Goal: Task Accomplishment & Management: Manage account settings

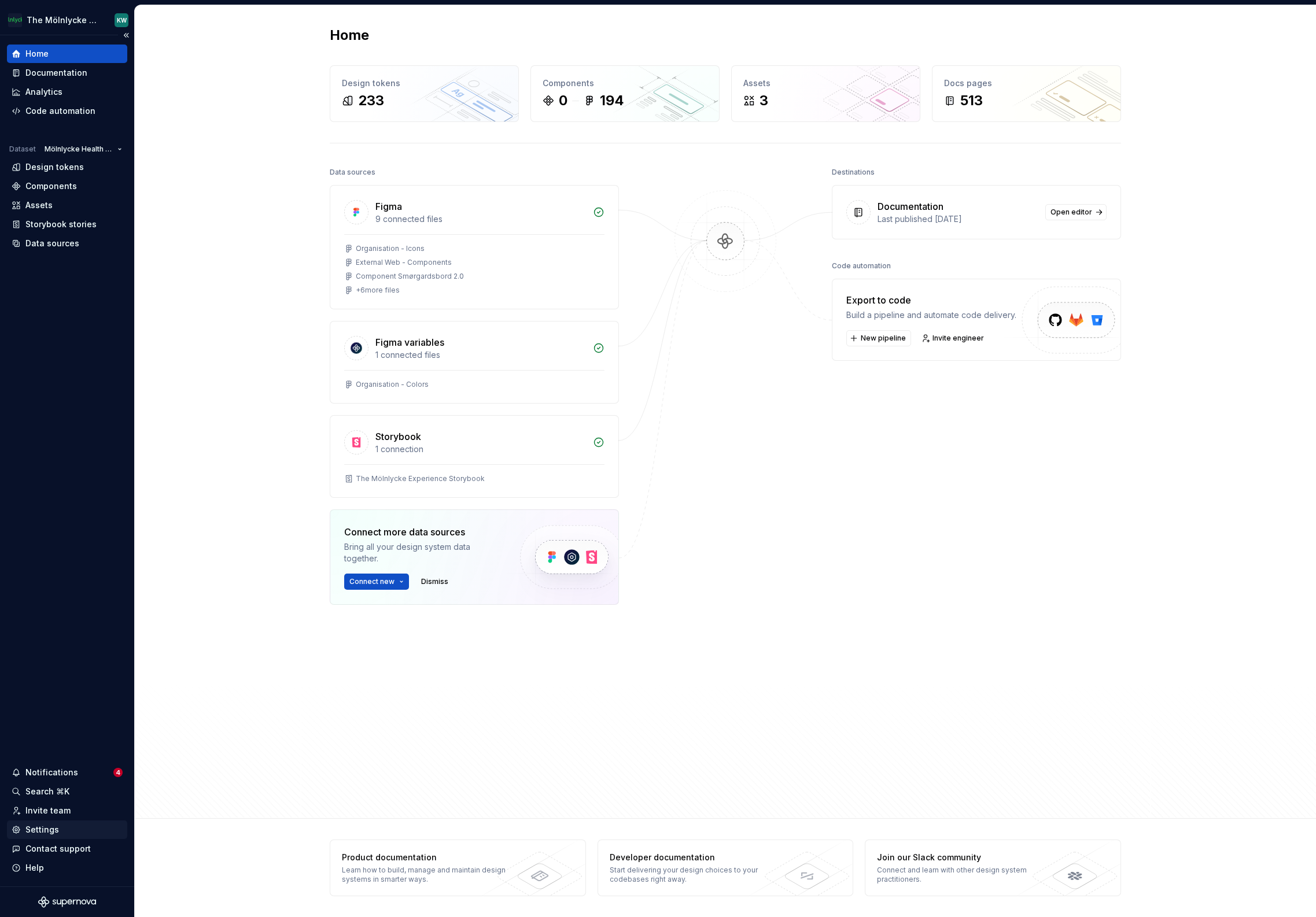
click at [45, 829] on div "Settings" at bounding box center [42, 829] width 33 height 12
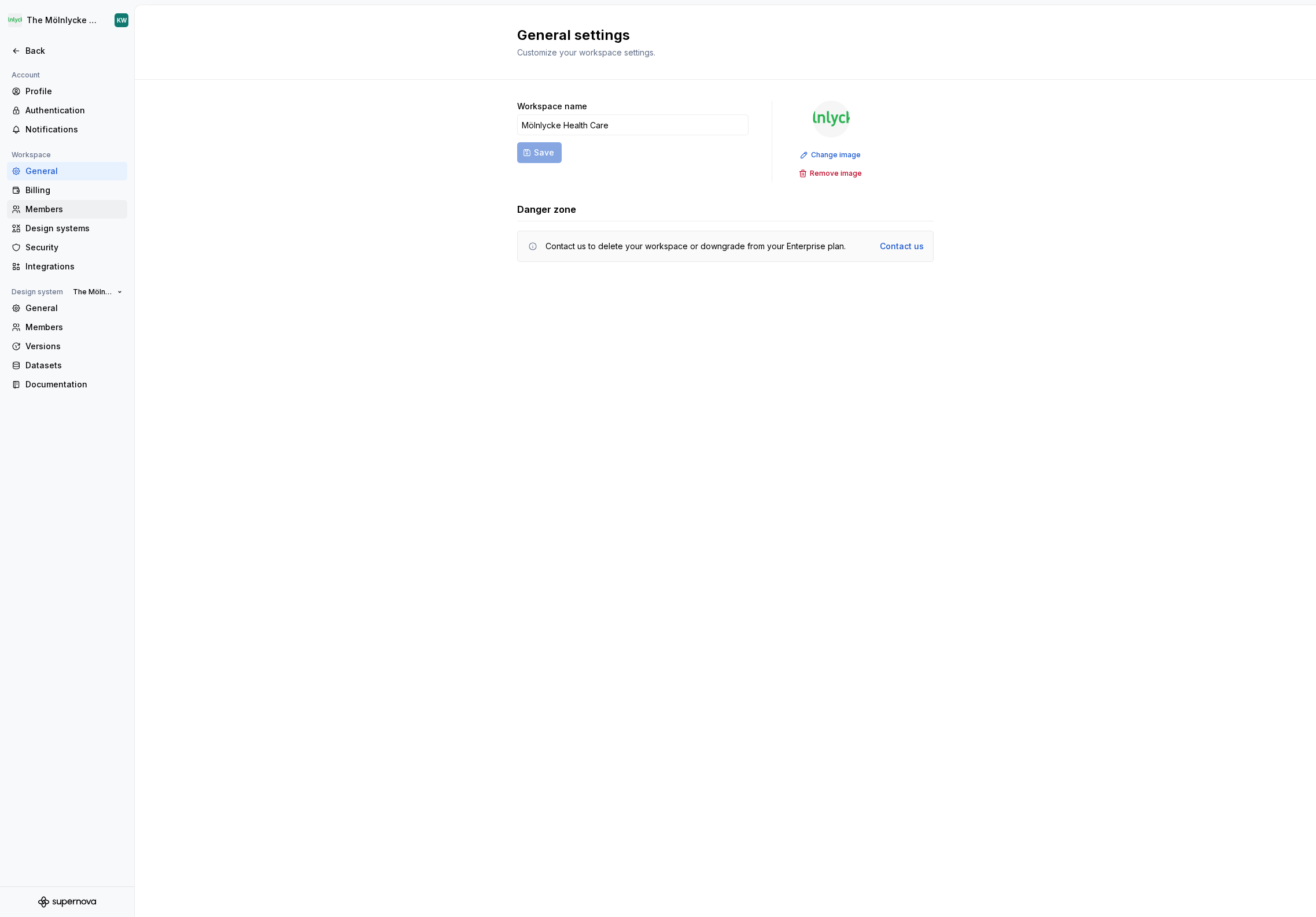
click at [75, 212] on div "Members" at bounding box center [74, 209] width 97 height 12
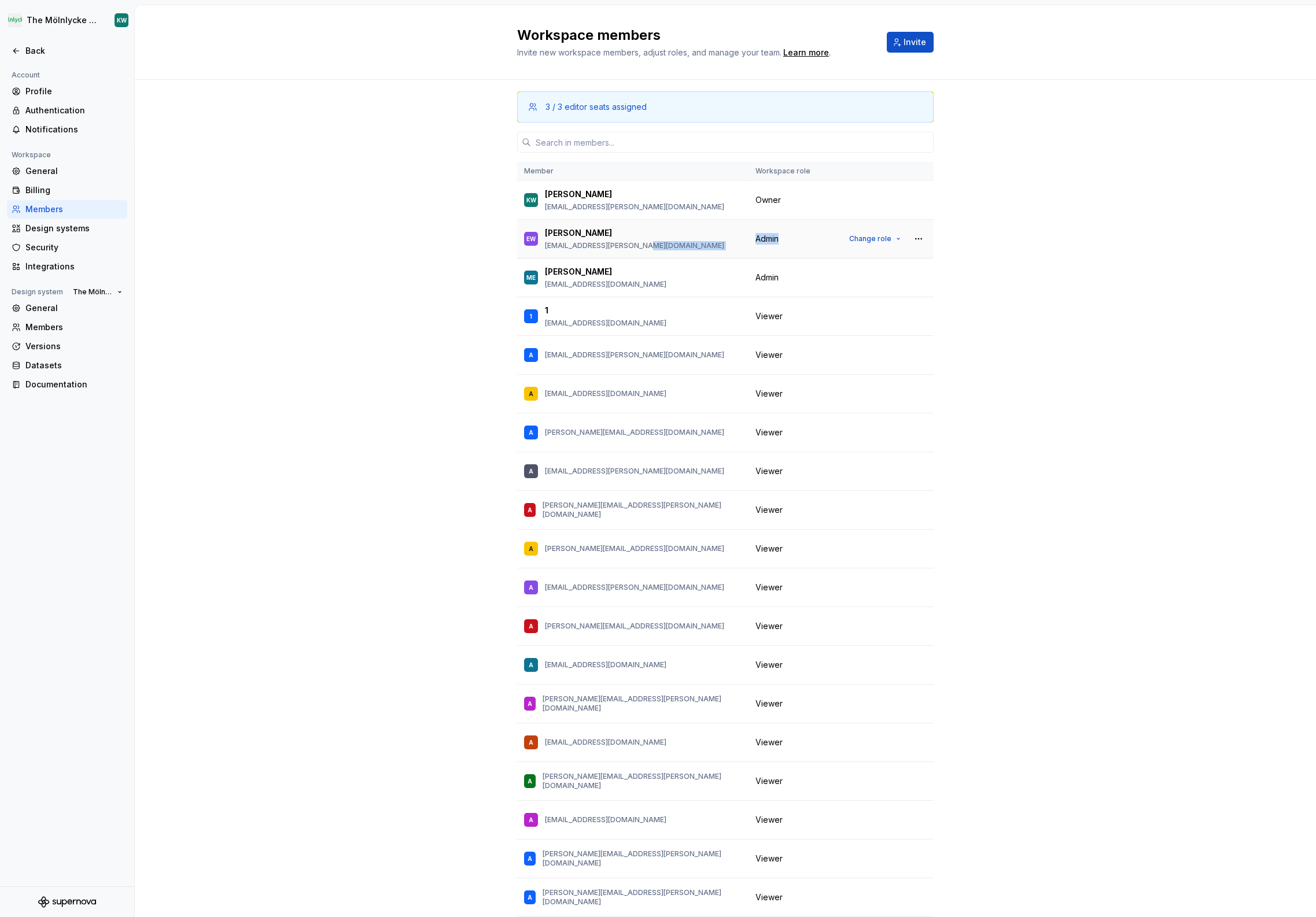
drag, startPoint x: 784, startPoint y: 242, endPoint x: 742, endPoint y: 242, distance: 42.0
click at [749, 242] on td "Admin" at bounding box center [793, 239] width 88 height 39
drag, startPoint x: 781, startPoint y: 201, endPoint x: 750, endPoint y: 203, distance: 31.1
click at [756, 203] on div "Owner" at bounding box center [793, 200] width 75 height 12
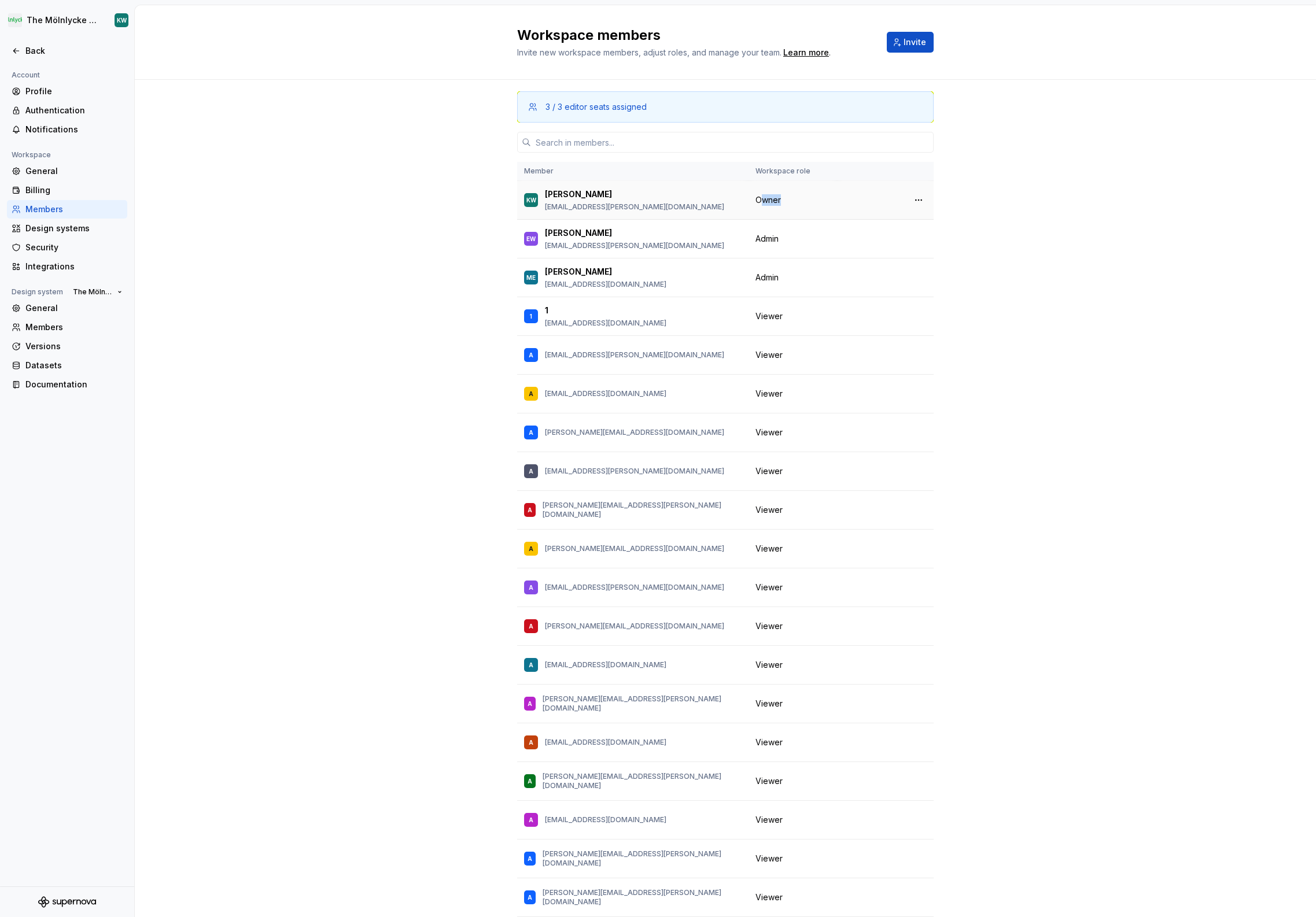
drag, startPoint x: 775, startPoint y: 200, endPoint x: 756, endPoint y: 203, distance: 19.2
click at [756, 203] on div "Owner" at bounding box center [793, 200] width 75 height 12
click at [889, 242] on button "Change role" at bounding box center [875, 239] width 62 height 16
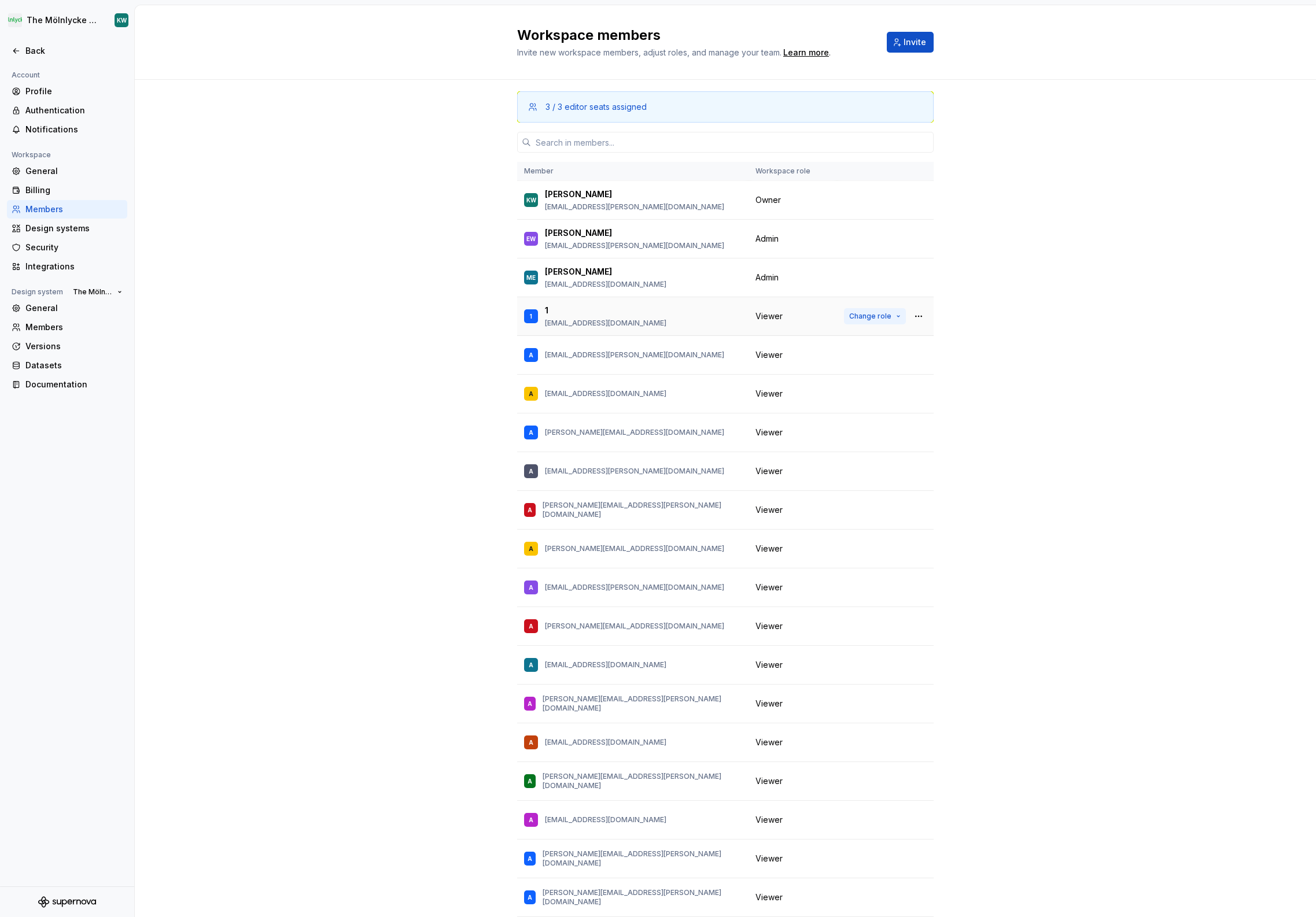
click at [892, 319] on button "Change role" at bounding box center [875, 316] width 62 height 16
